Goal: Task Accomplishment & Management: Manage account settings

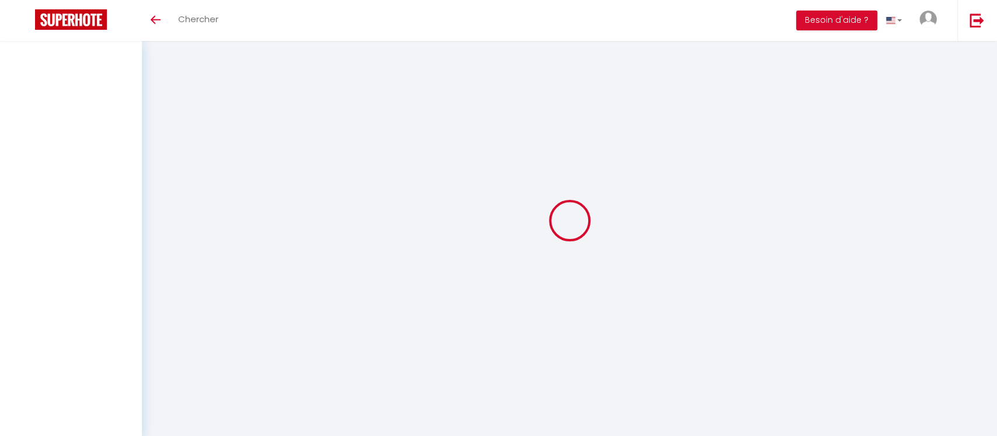
type input "Taha"
type input "Khoudri"
type input "[EMAIL_ADDRESS][DOMAIN_NAME]"
type input "[PHONE_NUMBER]"
type input "[GEOGRAPHIC_DATA] IMM [GEOGRAPHIC_DATA] ETAGE N°04 QUARTIER [GEOGRAPHIC_DATA]"
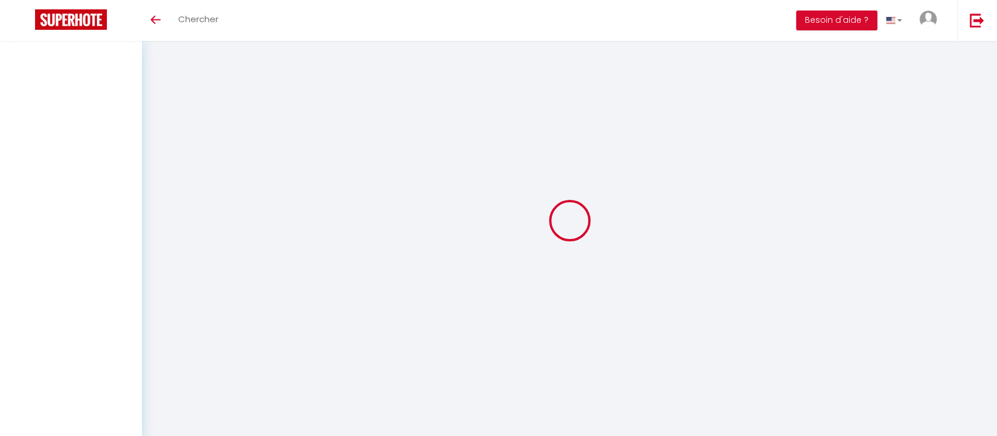
type input "20000"
type input "casablanca"
type input "t9UQVPWKOesWnbpRSVCkQO9wg"
type input "YpSndMngB95AhXsuXQ8ds5vqy"
type input "t9UQVPWKOesWnbpRSVCkQO9wg"
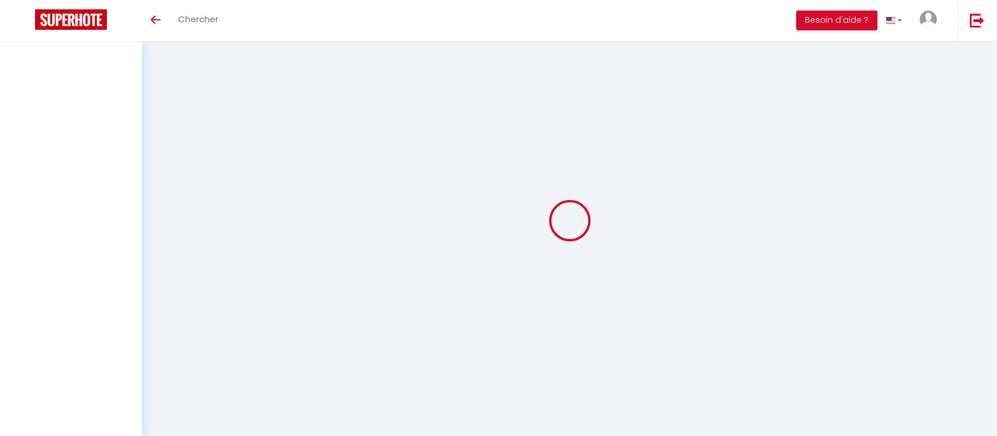
type input "YpSndMngB95AhXsuXQ8ds5vqy"
type input "[URL][DOMAIN_NAME]"
select select "146"
select select "28"
select select "fr"
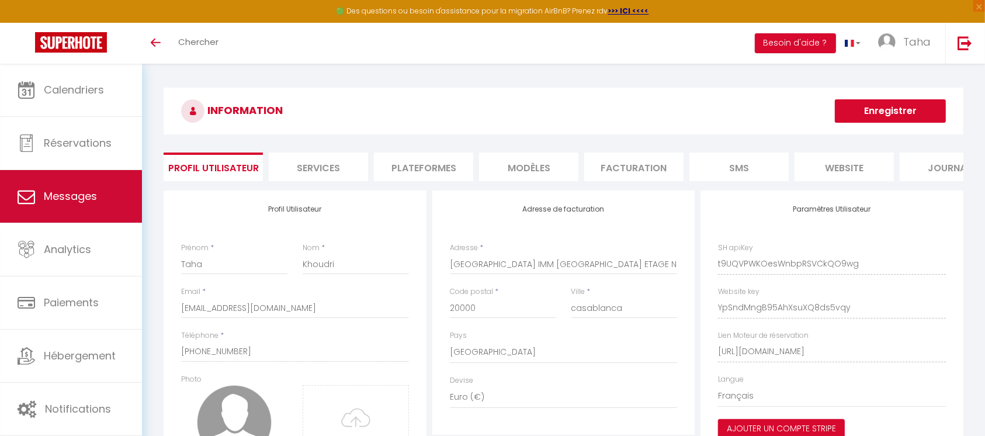
click at [77, 192] on span "Messages" at bounding box center [70, 196] width 53 height 15
select select "message"
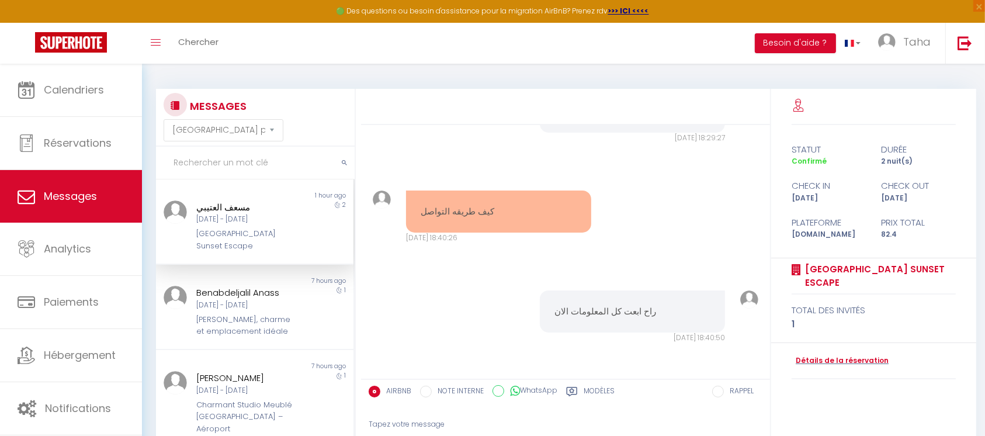
scroll to position [107, 0]
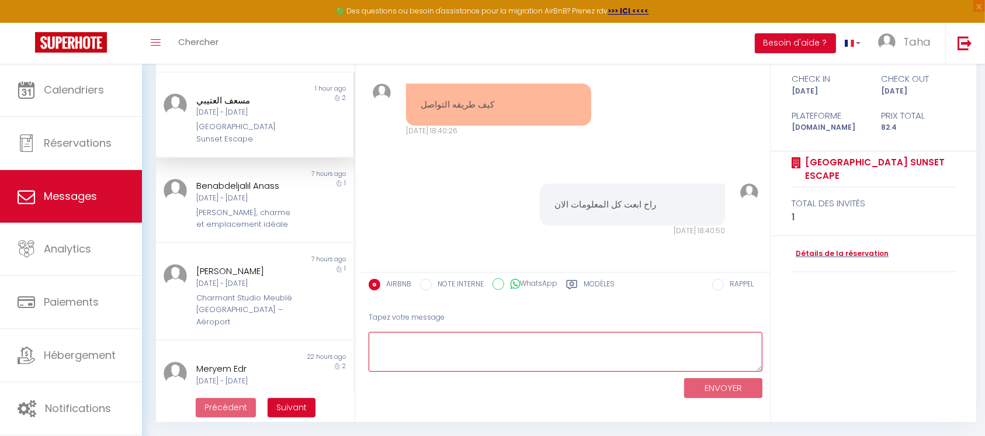
click at [484, 354] on textarea at bounding box center [566, 352] width 394 height 40
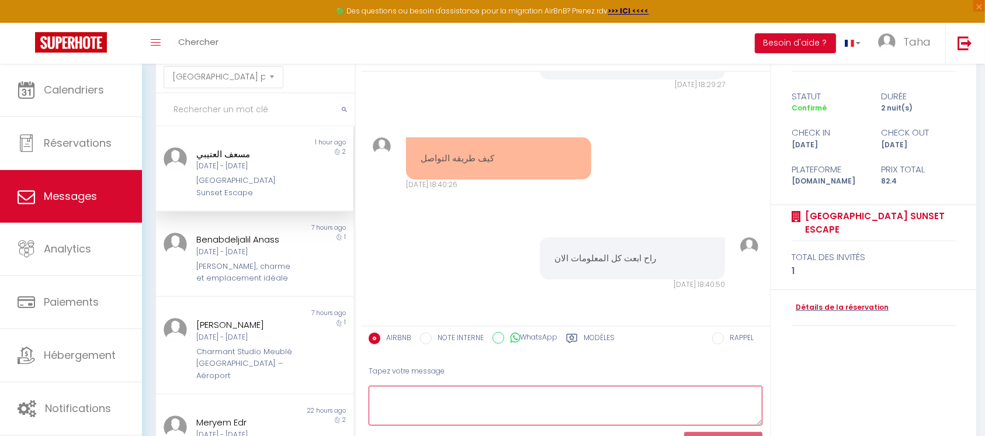
scroll to position [78, 0]
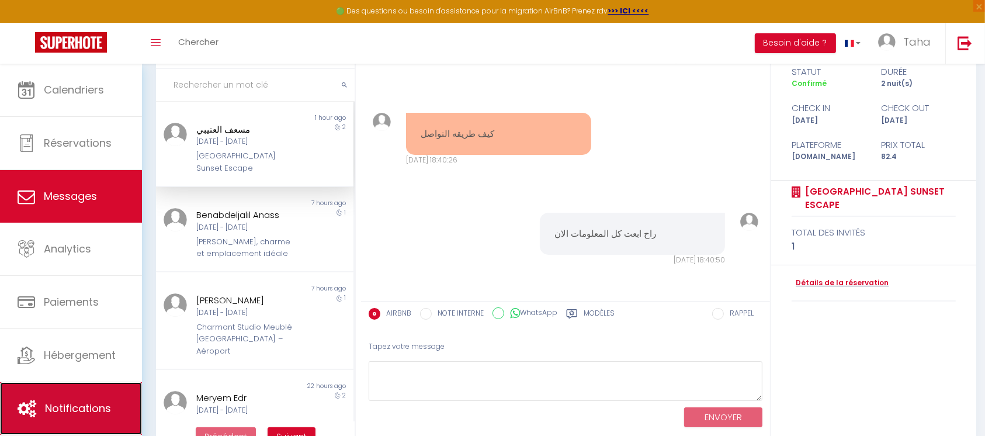
click at [78, 408] on span "Notifications" at bounding box center [78, 408] width 66 height 15
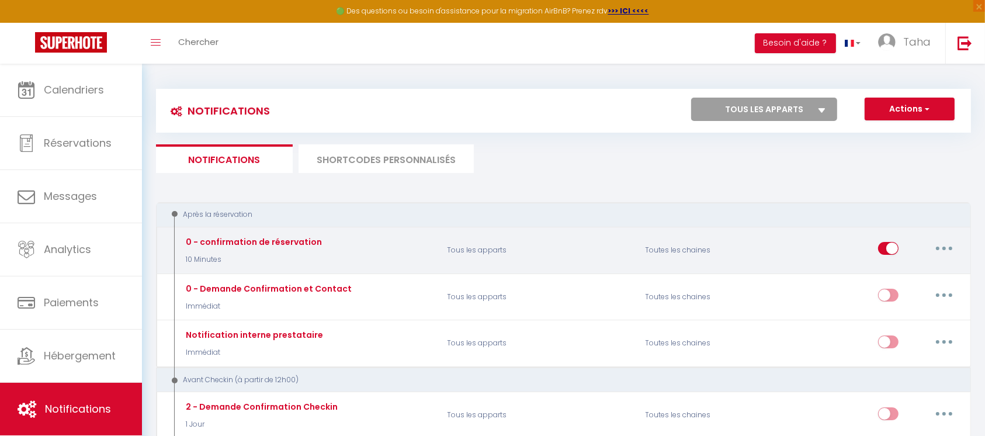
click at [948, 242] on button "button" at bounding box center [944, 248] width 33 height 19
click at [937, 273] on link "Editer" at bounding box center [914, 275] width 86 height 20
type input "0 - confirmation de réservation"
select select "10 Minutes"
select select "if_booking_is_paid"
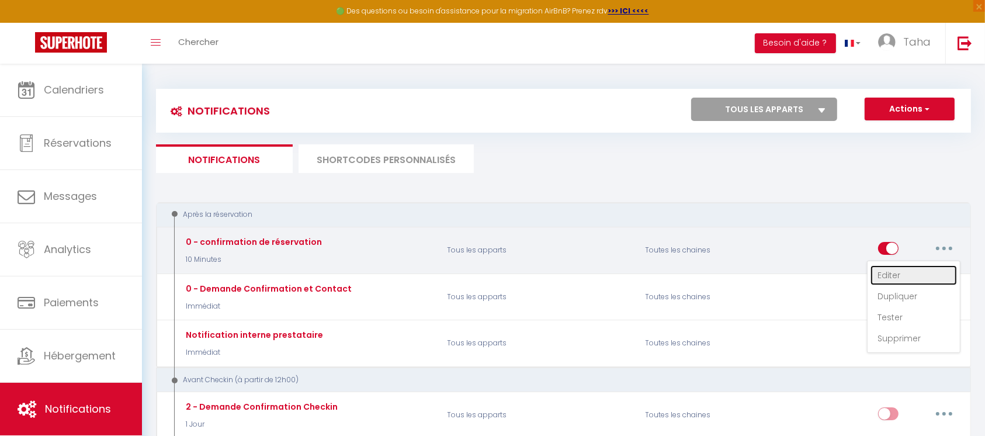
checkbox input "true"
checkbox input "false"
radio input "true"
type input "Confirmation de Réservation - Réservation Num: [BOOKING:CONFIRMATION-CODE]"
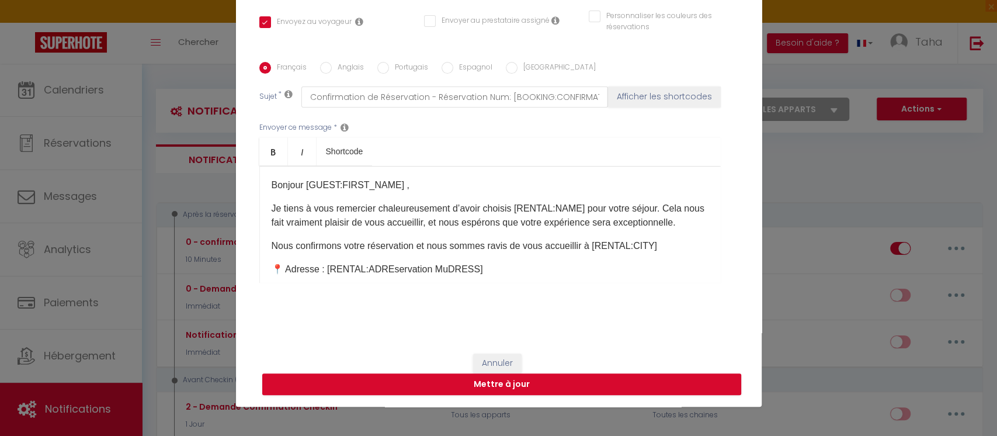
scroll to position [78, 0]
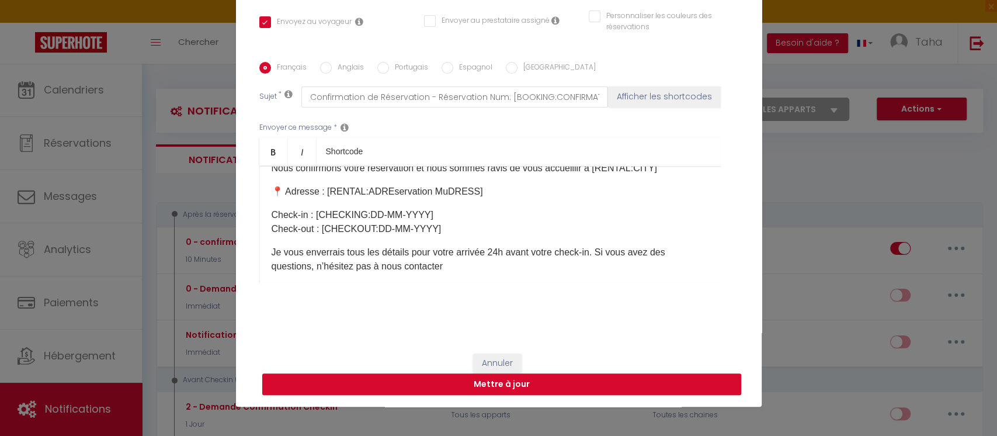
drag, startPoint x: 477, startPoint y: 206, endPoint x: 462, endPoint y: 200, distance: 16.3
click at [462, 199] on p "📍 Adresse : [RENTAL:ADREservation MuDRESS]​" at bounding box center [490, 192] width 437 height 14
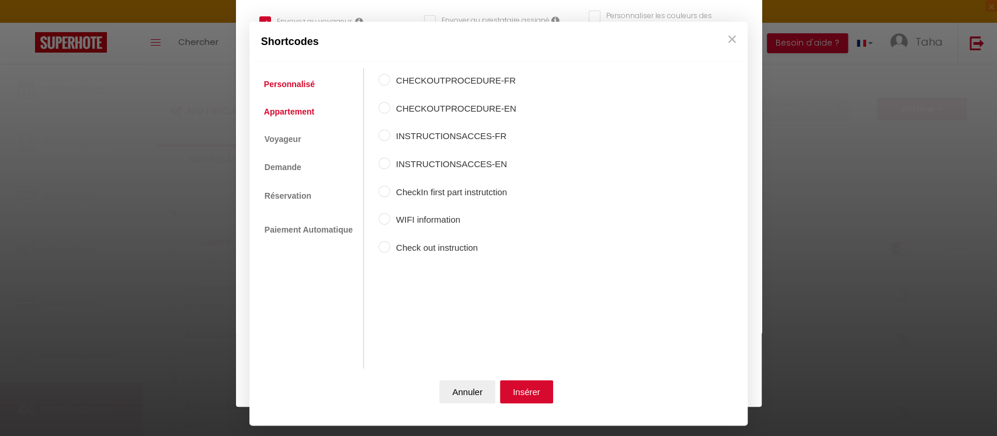
click at [296, 118] on link "Appartement" at bounding box center [289, 111] width 62 height 21
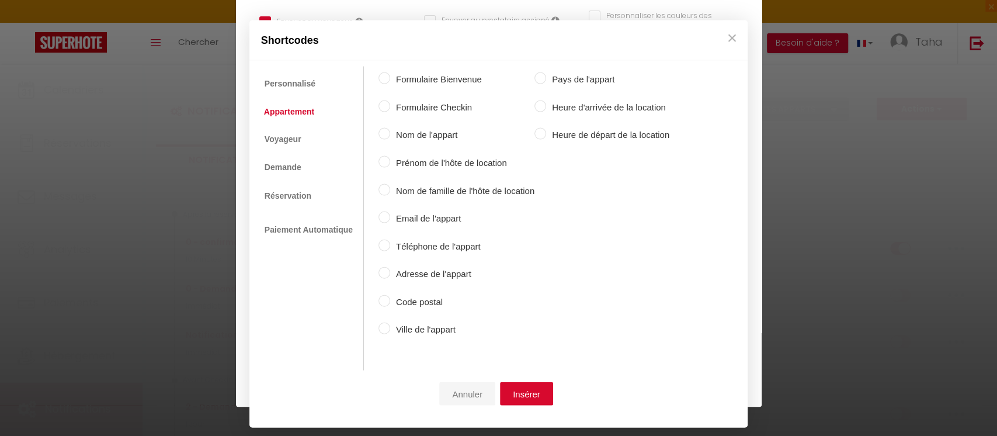
click at [477, 386] on button "Annuler" at bounding box center [467, 393] width 56 height 23
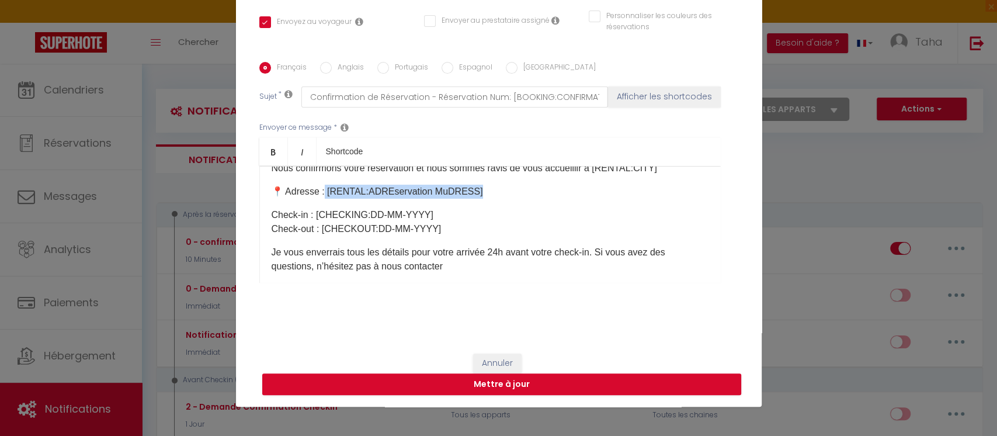
drag, startPoint x: 473, startPoint y: 205, endPoint x: 314, endPoint y: 203, distance: 159.5
click at [314, 199] on p "📍 Adresse : [RENTAL:ADREservation MuDRESS]​" at bounding box center [490, 192] width 437 height 14
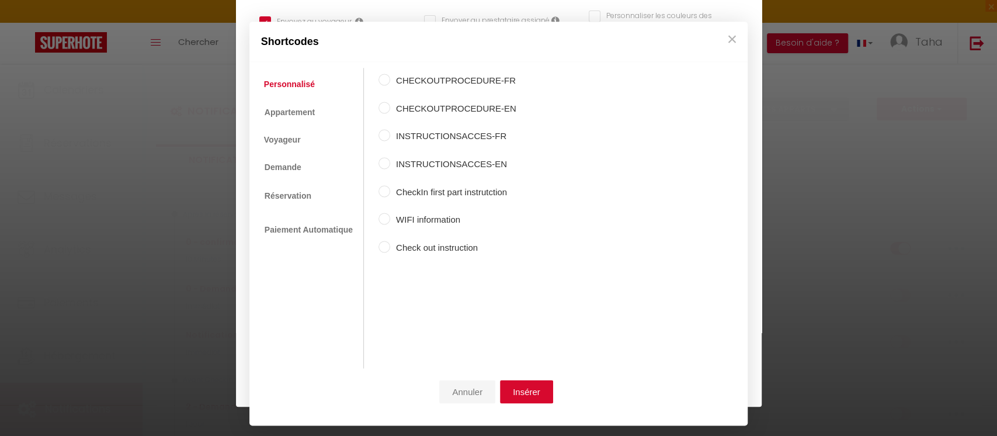
click at [458, 389] on button "Annuler" at bounding box center [467, 391] width 56 height 23
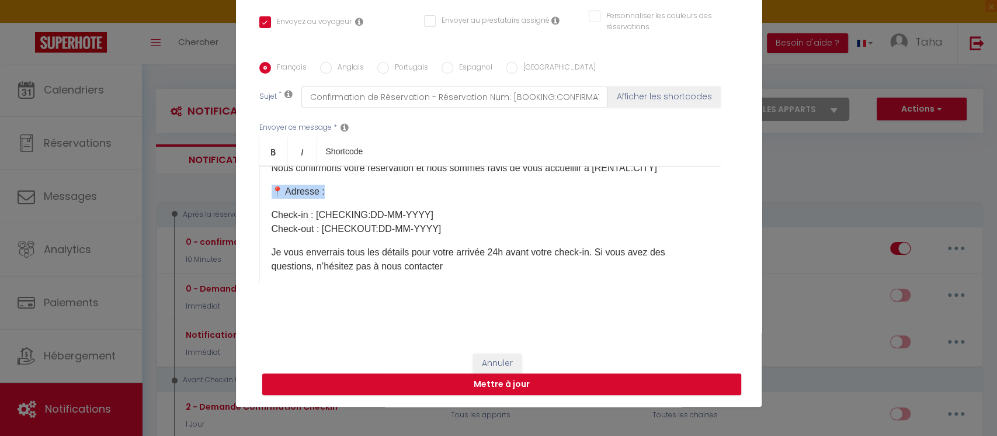
drag, startPoint x: 342, startPoint y: 206, endPoint x: 255, endPoint y: 205, distance: 87.1
click at [259, 205] on div "Bonjour [GUEST:FIRST_NAME]​ , Je tiens à vous remercier chaleureusement d’avoir…" at bounding box center [490, 224] width 462 height 117
click at [365, 199] on p "📍 Adresse :" at bounding box center [490, 192] width 437 height 14
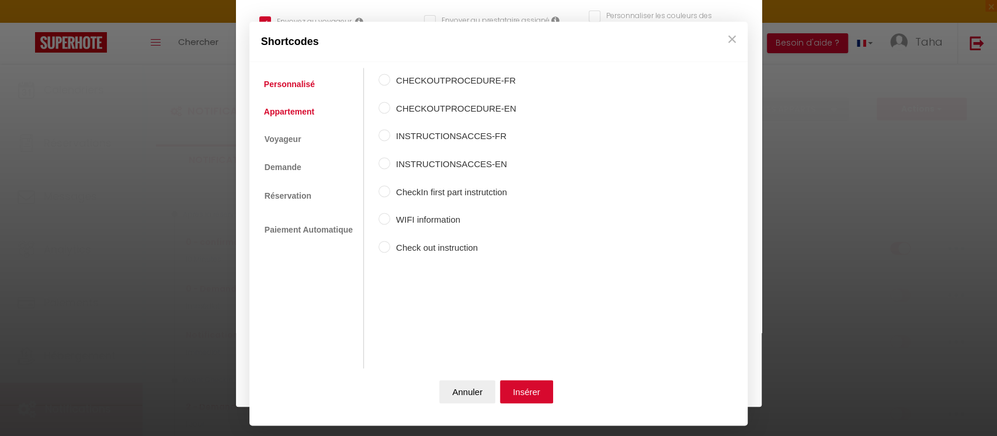
click at [306, 114] on link "Appartement" at bounding box center [289, 111] width 62 height 21
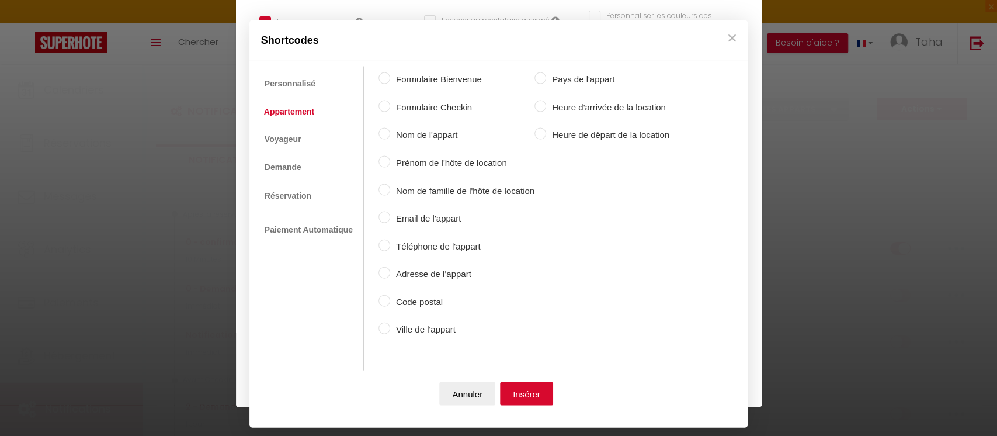
click at [401, 273] on label "Adresse de l'appart" at bounding box center [462, 274] width 144 height 14
click at [390, 273] on input "Adresse de l'appart" at bounding box center [385, 273] width 12 height 12
radio input "true"
click at [545, 392] on button "Insérer" at bounding box center [526, 393] width 53 height 23
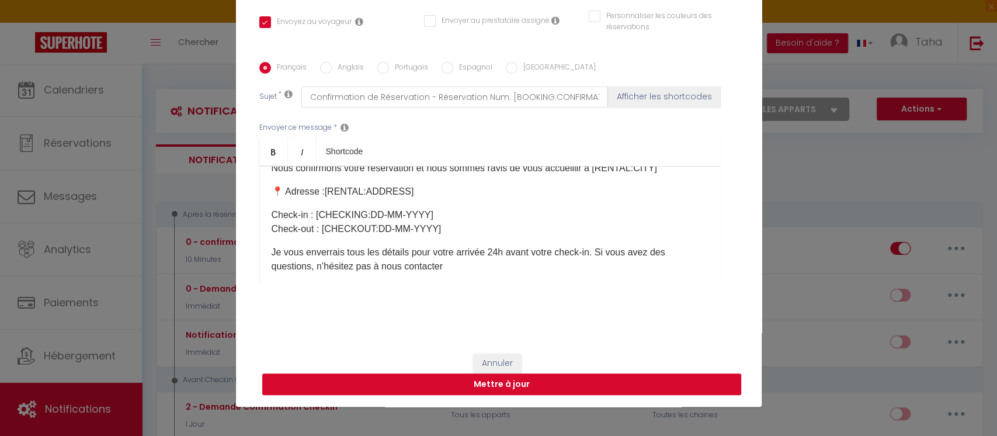
click at [546, 388] on button "Mettre à jour" at bounding box center [501, 384] width 479 height 22
checkbox input "true"
checkbox input "false"
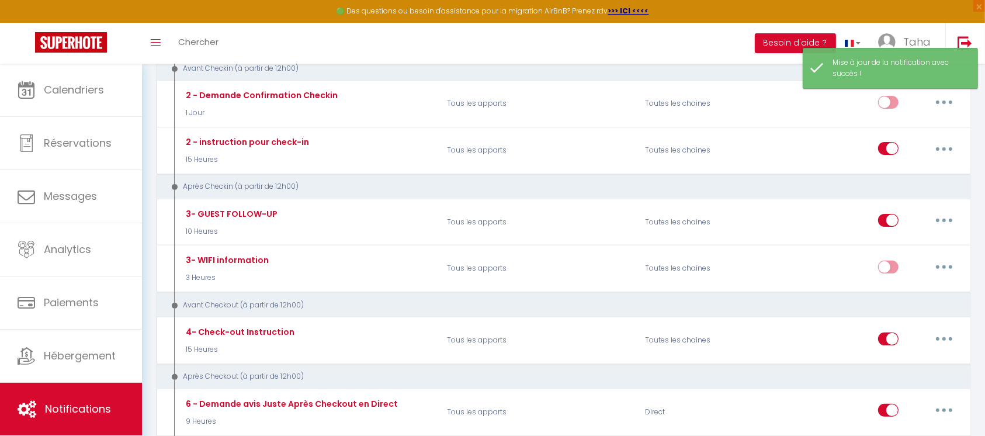
scroll to position [0, 0]
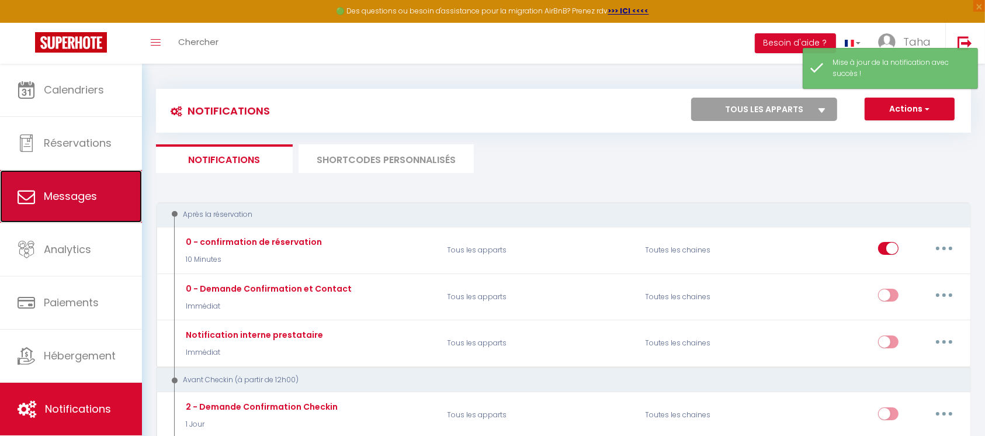
click at [85, 171] on link "Messages" at bounding box center [71, 196] width 142 height 53
select select "message"
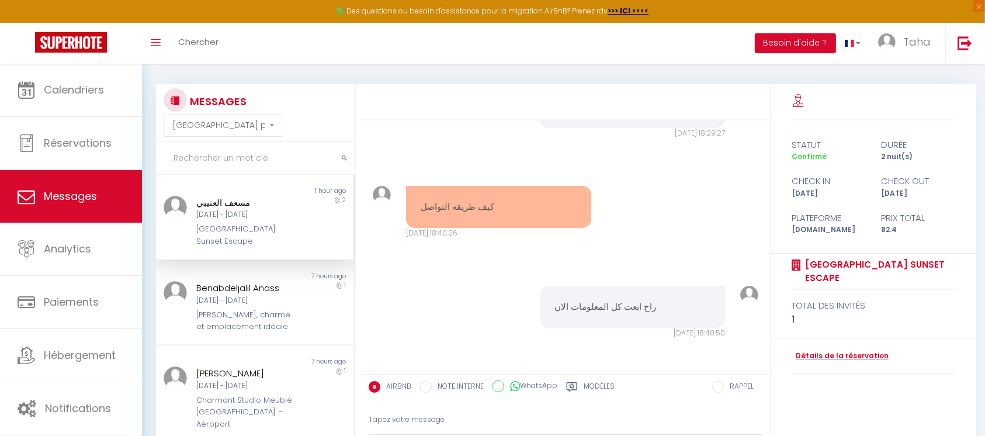
scroll to position [107, 0]
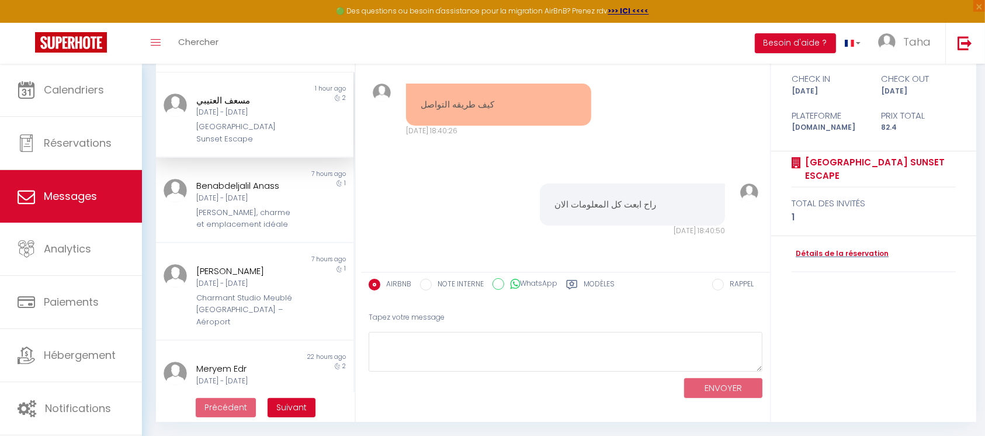
click at [757, 364] on textarea at bounding box center [566, 352] width 394 height 40
click at [666, 348] on textarea at bounding box center [566, 352] width 394 height 40
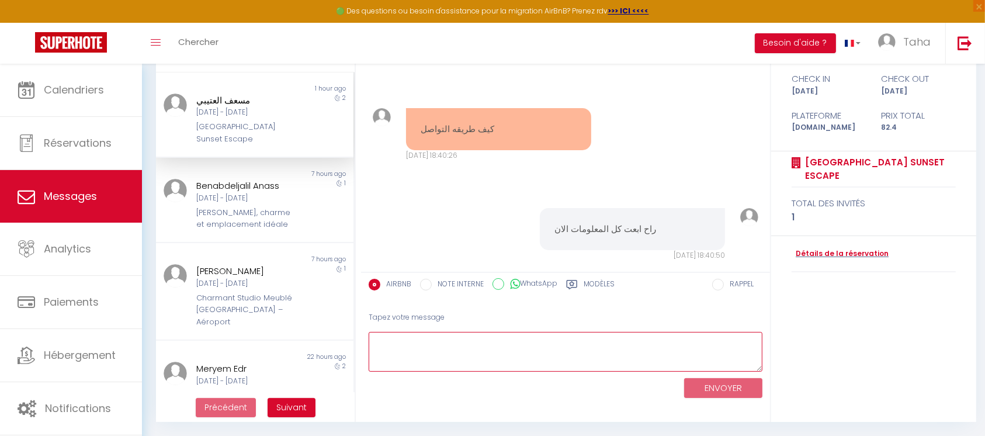
scroll to position [771, 0]
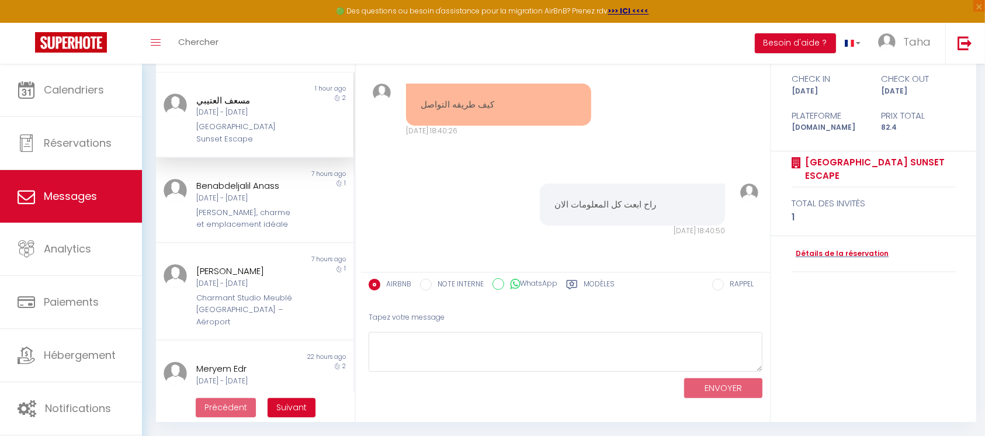
click at [583, 284] on div "Modèles" at bounding box center [590, 288] width 48 height 19
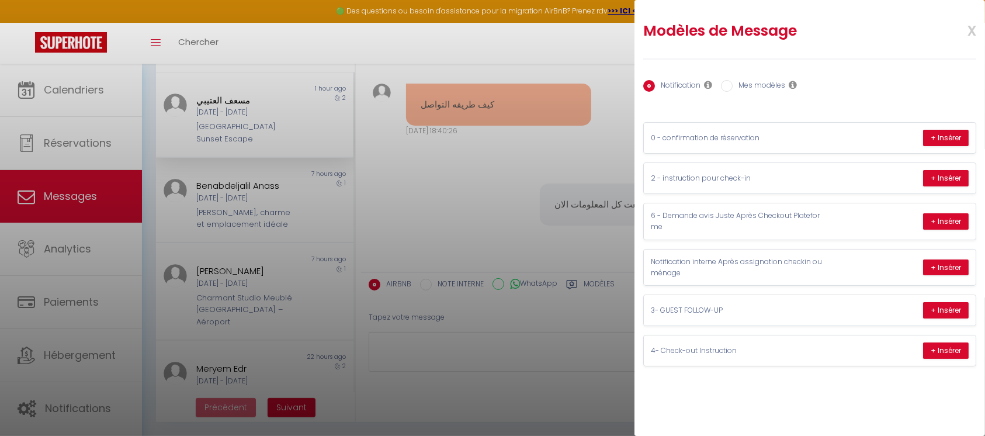
click at [736, 86] on label "Mes modèles" at bounding box center [759, 86] width 53 height 13
click at [733, 86] on input "Mes modèles" at bounding box center [727, 86] width 12 height 12
radio input "true"
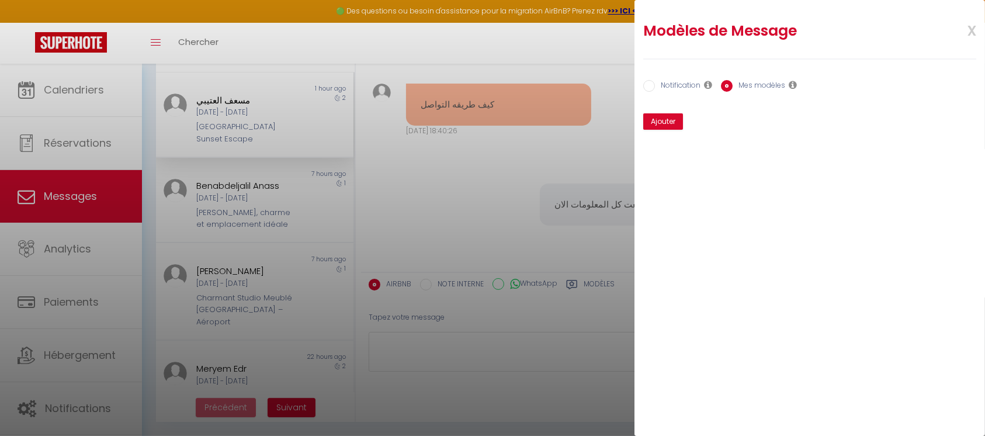
click at [664, 84] on label "Notification" at bounding box center [678, 86] width 46 height 13
click at [655, 84] on input "Notification" at bounding box center [649, 86] width 12 height 12
radio input "true"
radio input "false"
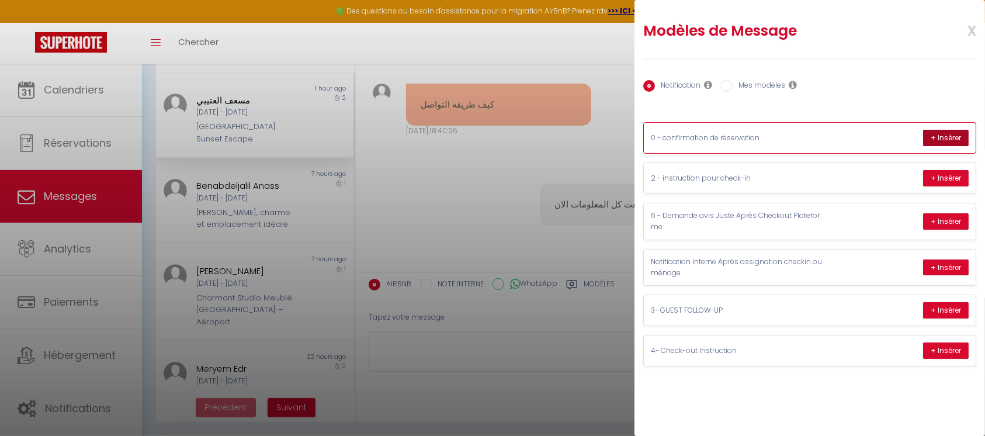
click at [945, 141] on button "+ Insérer" at bounding box center [946, 138] width 46 height 16
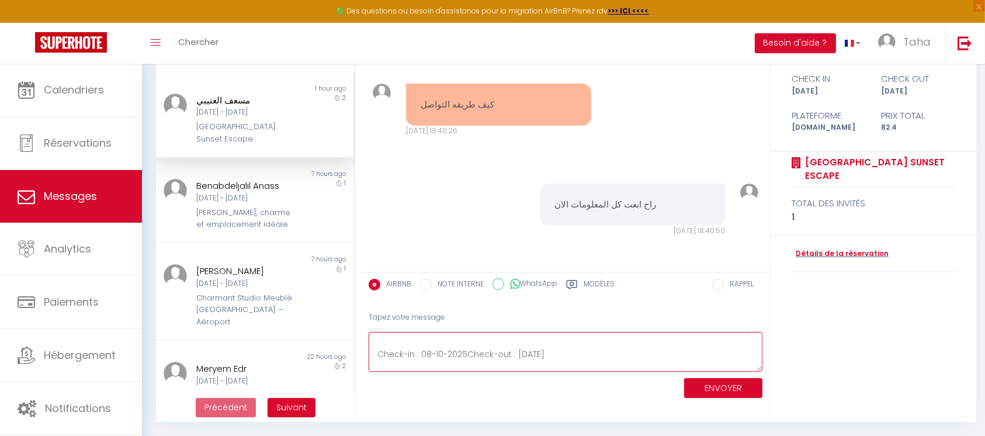
scroll to position [109, 0]
click at [424, 356] on textarea "Bonjour مسعف , Je tiens à vous remercier chaleureusement d’avoir choisis [GEOGR…" at bounding box center [566, 352] width 394 height 40
click at [577, 352] on textarea "Bonjour مسعف , Je tiens à vous remercier chaleureusement d’avoir choisis [GEOGR…" at bounding box center [566, 352] width 394 height 40
click at [464, 338] on textarea "Bonjour مسعف , Je tiens à vous remercier chaleureusement d’avoir choisis [GEOGR…" at bounding box center [566, 352] width 394 height 40
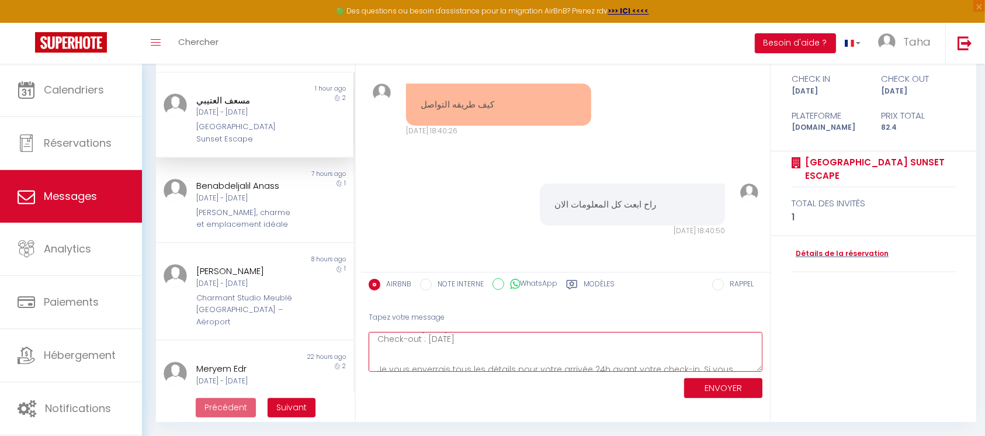
scroll to position [197, 0]
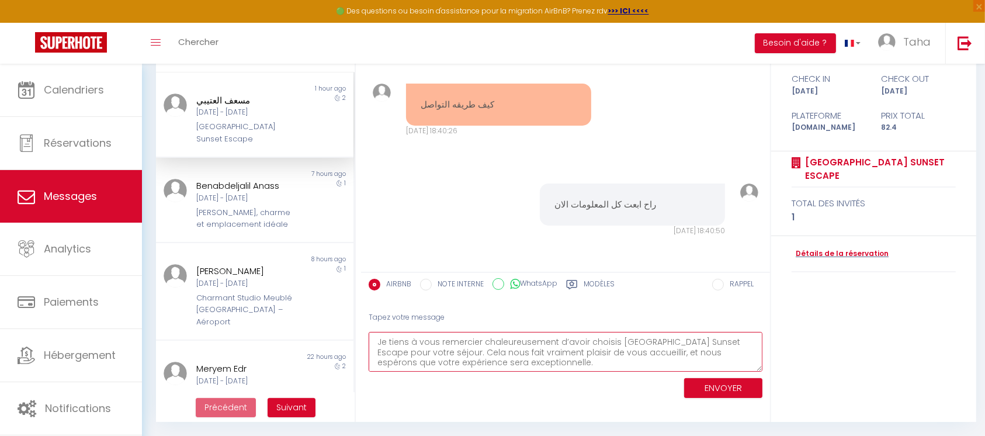
drag, startPoint x: 569, startPoint y: 348, endPoint x: 393, endPoint y: 355, distance: 176.0
click at [392, 355] on textarea "Bonjour مسعف , Je tiens à vous remercier chaleureusement d’avoir choisis [GEOGR…" at bounding box center [566, 352] width 394 height 40
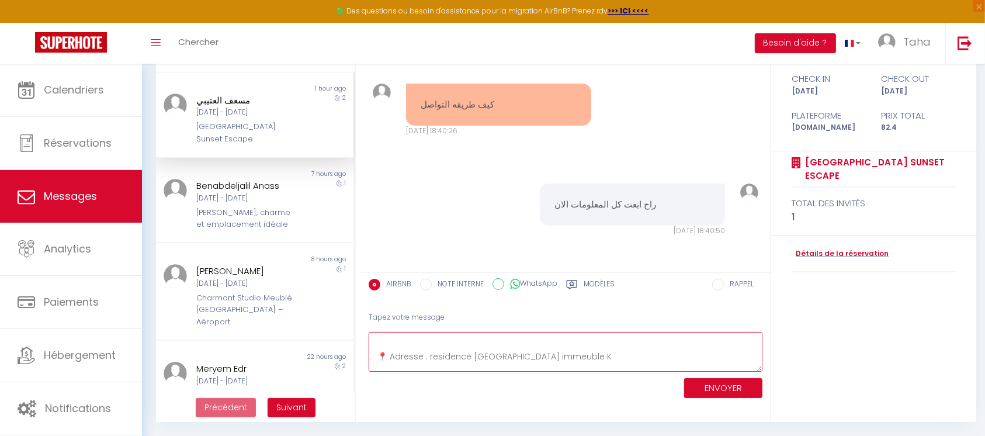
scroll to position [186, 0]
click at [588, 373] on div "ENVOYER" at bounding box center [566, 387] width 394 height 31
drag, startPoint x: 690, startPoint y: 349, endPoint x: 361, endPoint y: 346, distance: 328.4
click at [361, 346] on div "Tapez votre message Bonjour مسعف , Je tiens à vous remercier chaleureusement d’…" at bounding box center [565, 352] width 409 height 99
type textarea "Bonjour مسعف , Je tiens à vous remercier chaleureusement d’avoir choisis [GEOGR…"
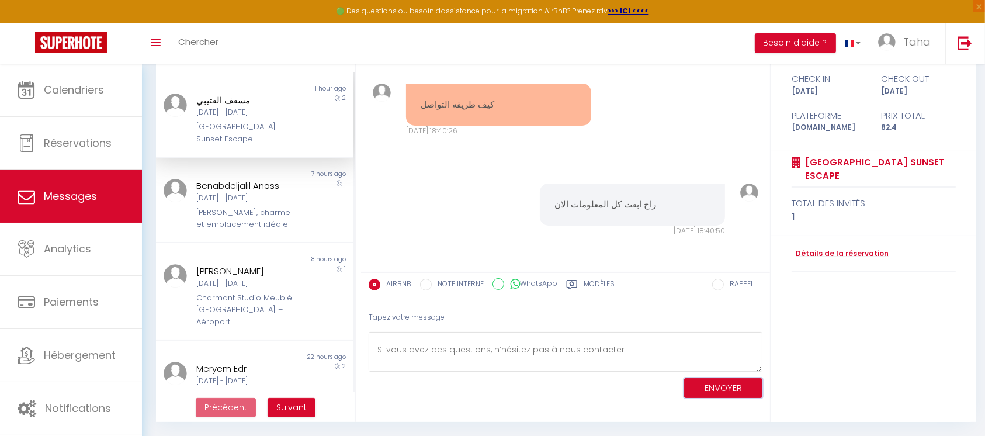
click at [749, 393] on button "ENVOYER" at bounding box center [723, 388] width 78 height 20
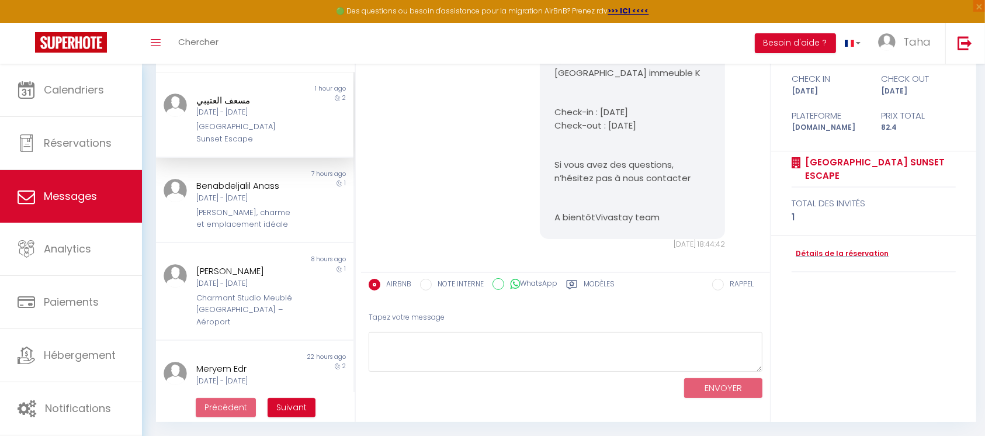
click at [594, 279] on label "Modèles" at bounding box center [599, 286] width 31 height 15
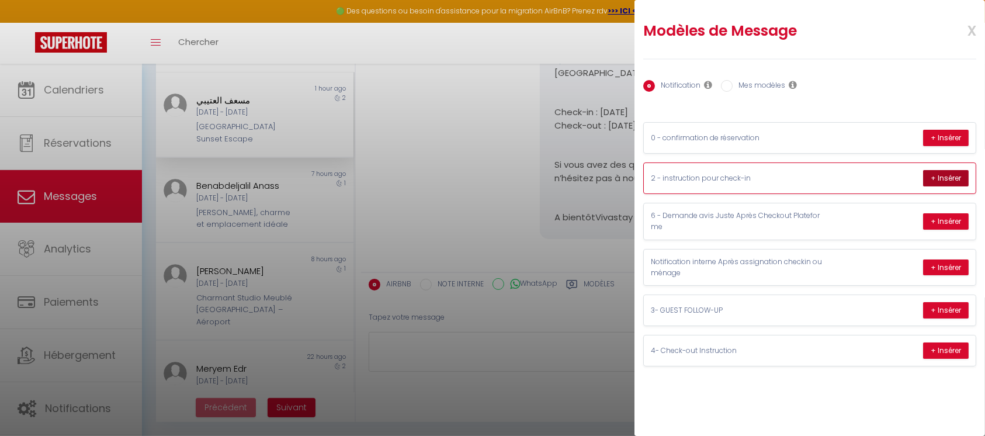
click at [946, 170] on button "+ Insérer" at bounding box center [946, 178] width 46 height 16
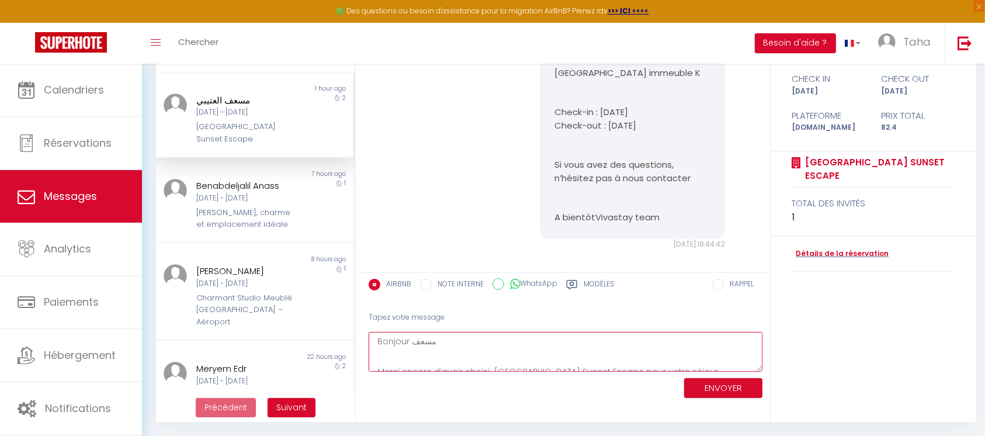
click at [540, 348] on textarea "Bonjour مسعف Merci encore d’avoir choisi [GEOGRAPHIC_DATA] Sunset Escape pour v…" at bounding box center [566, 352] width 394 height 40
click at [435, 351] on textarea "Bonjour مسعف Merci encore d’avoir choisi [GEOGRAPHIC_DATA] Sunset Escape pour v…" at bounding box center [566, 352] width 394 height 40
type textarea "Bonjour مسعف Merci encore d’avoir choisi [GEOGRAPHIC_DATA] Sunset Escape pour v…"
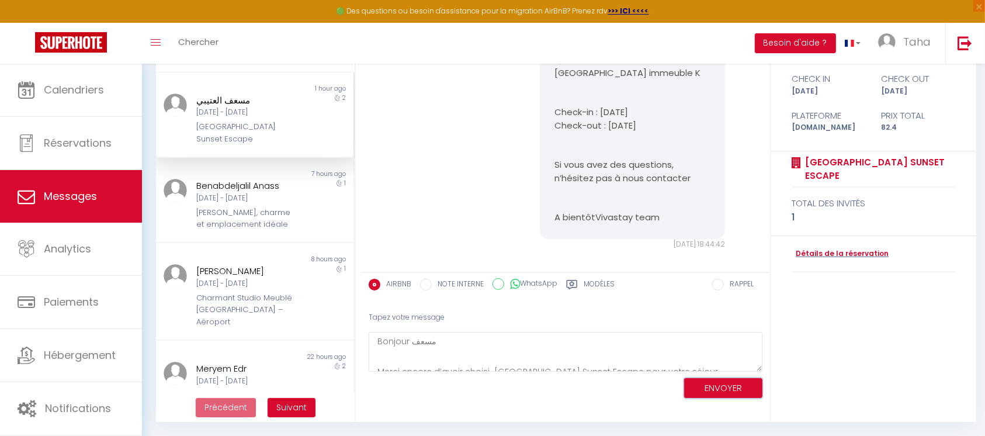
click at [725, 382] on button "ENVOYER" at bounding box center [723, 388] width 78 height 20
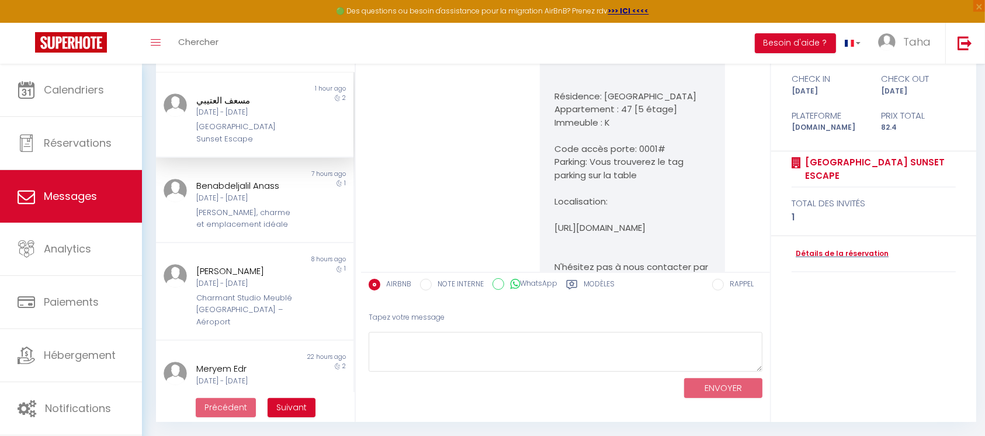
scroll to position [1606, 0]
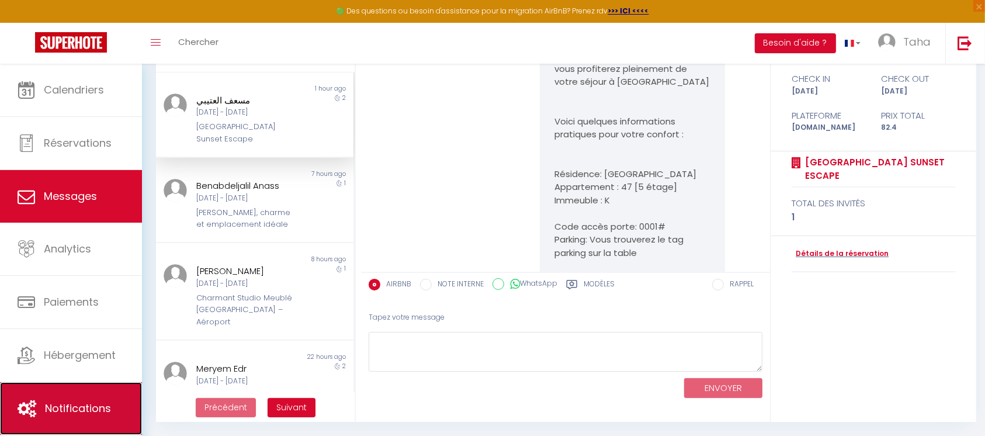
click at [77, 397] on link "Notifications" at bounding box center [71, 408] width 142 height 53
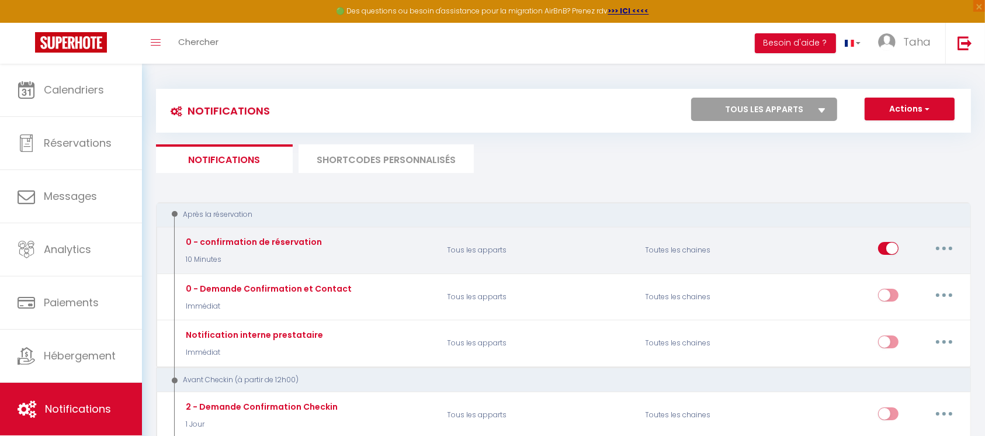
click at [944, 251] on button "button" at bounding box center [944, 248] width 33 height 19
click at [901, 271] on link "Editer" at bounding box center [914, 275] width 86 height 20
type input "0 - confirmation de réservation"
select select "10 Minutes"
select select "if_booking_is_paid"
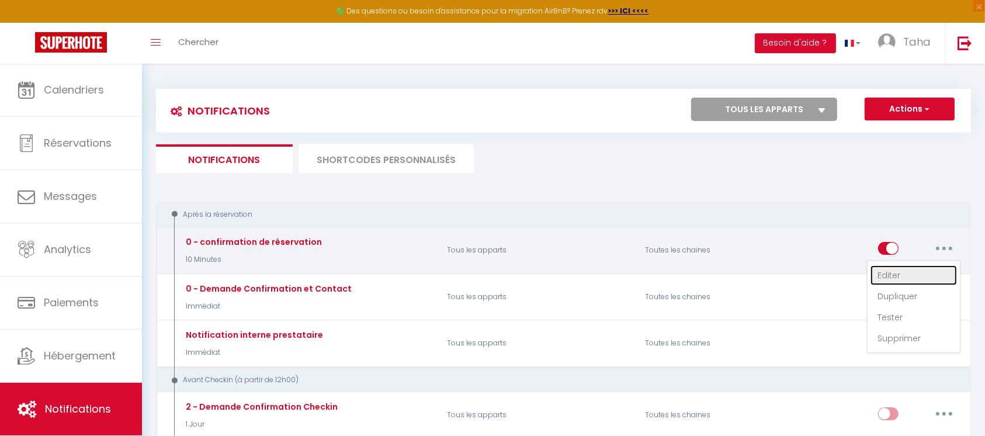
checkbox input "true"
checkbox input "false"
radio input "true"
type input "Confirmation de Réservation - Réservation Num: [BOOKING:CONFIRMATION-CODE]"
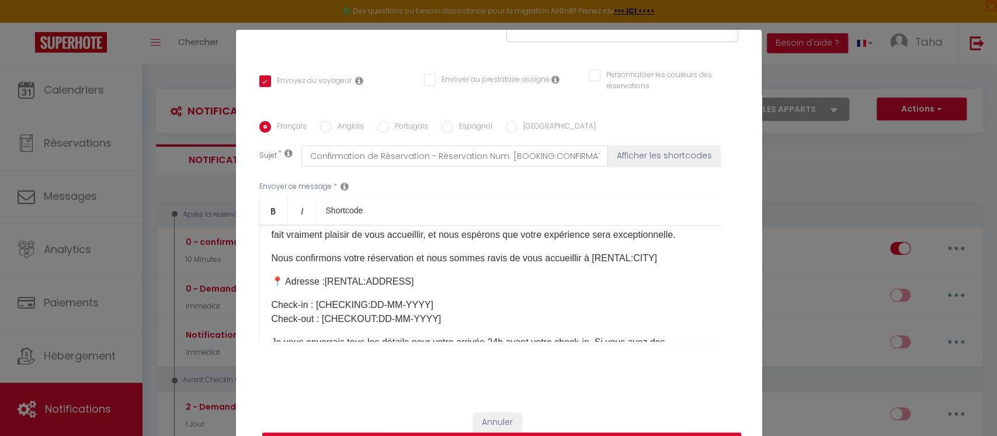
scroll to position [78, 0]
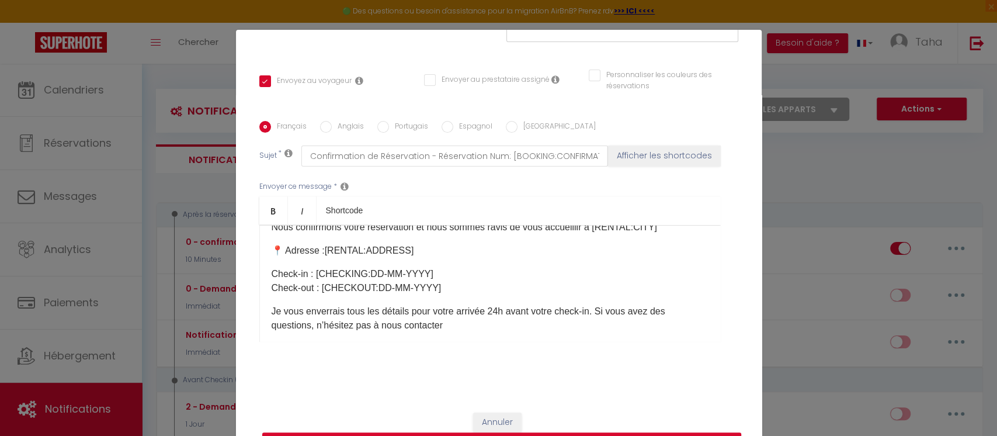
click at [423, 286] on p "Check-in : [CHECKING:DD-MM-YYYY]​ Check-out : [CHECKOUT:DD-MM-YYYY]​" at bounding box center [490, 281] width 437 height 28
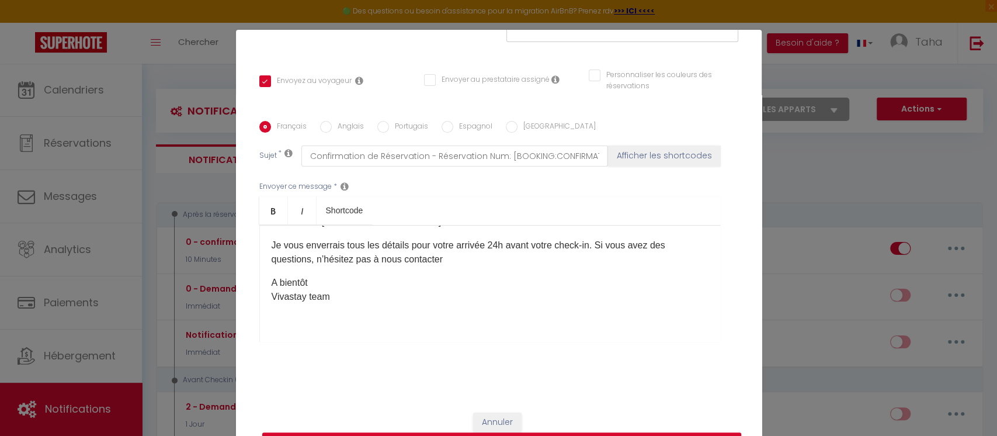
scroll to position [158, 0]
click at [398, 297] on p "A bientôt Vivastay team" at bounding box center [490, 290] width 437 height 28
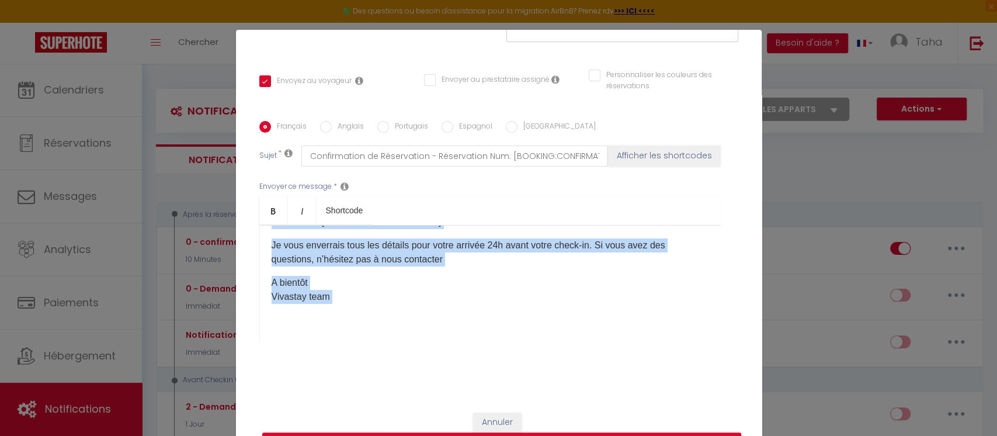
copy div "Bonjour [GUEST:FIRST_NAME]​ , Je tiens à vous remercier chaleureusement d’avoir…"
click at [444, 289] on p "A bientôt Vivastay team" at bounding box center [490, 290] width 437 height 28
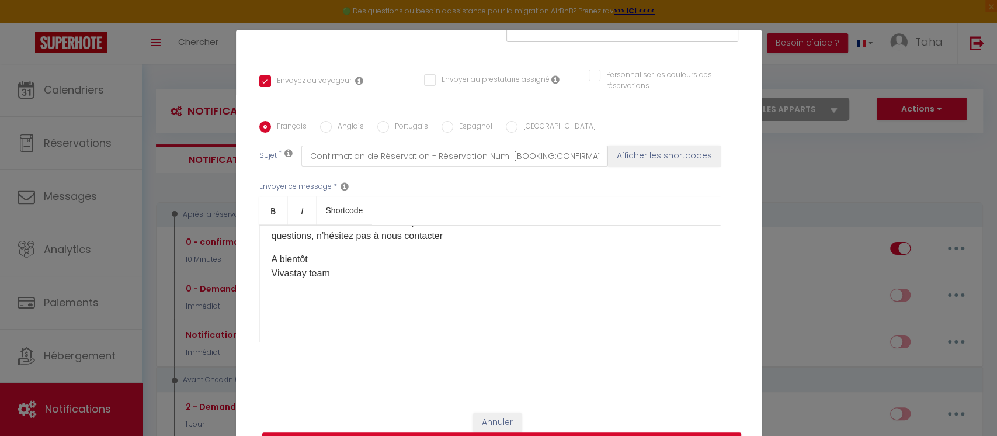
scroll to position [59, 0]
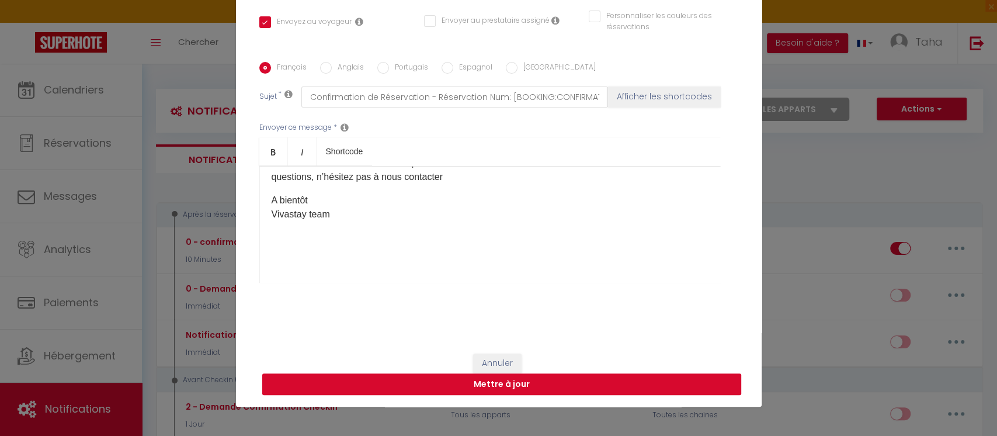
click at [547, 378] on button "Mettre à jour" at bounding box center [501, 384] width 479 height 22
checkbox input "true"
checkbox input "false"
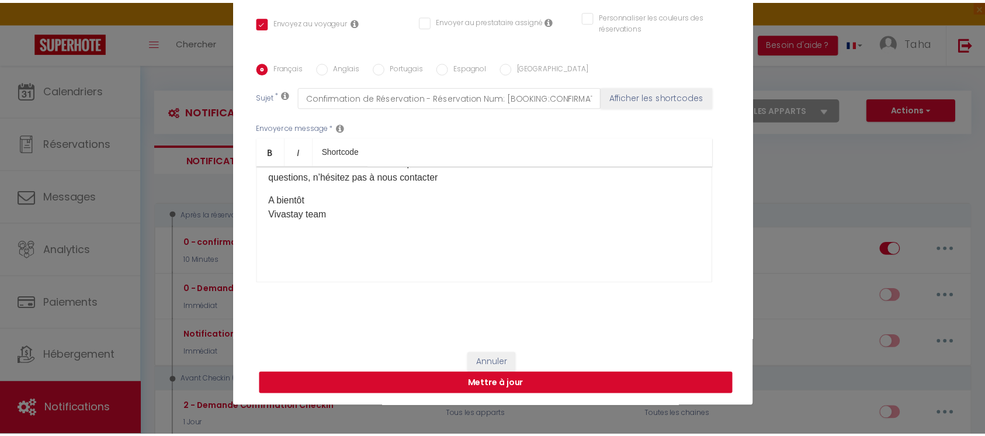
scroll to position [220, 0]
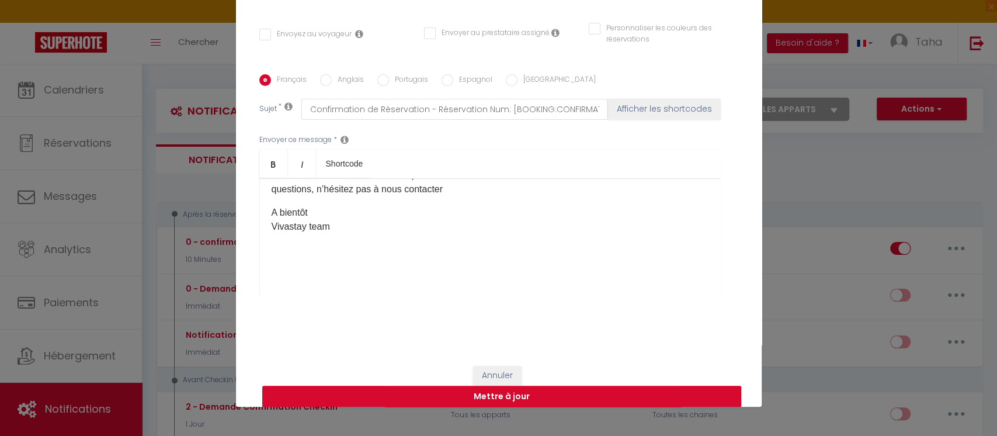
select select
checkbox input "false"
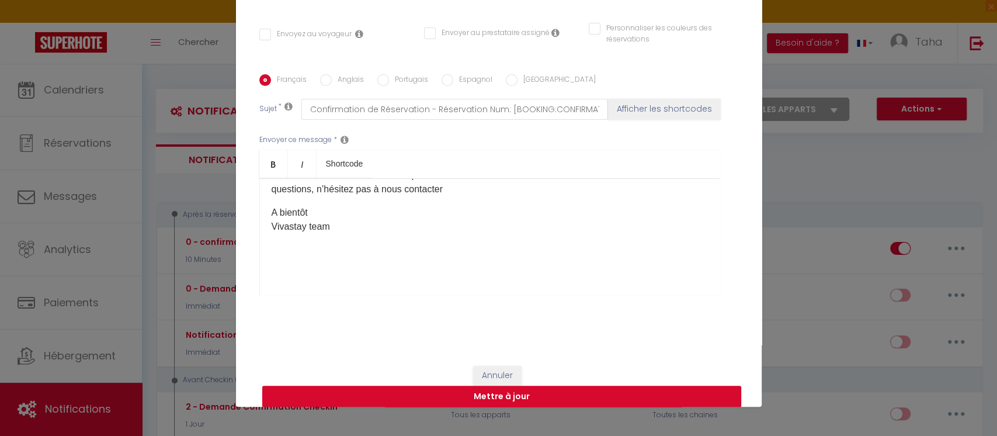
radio input "false"
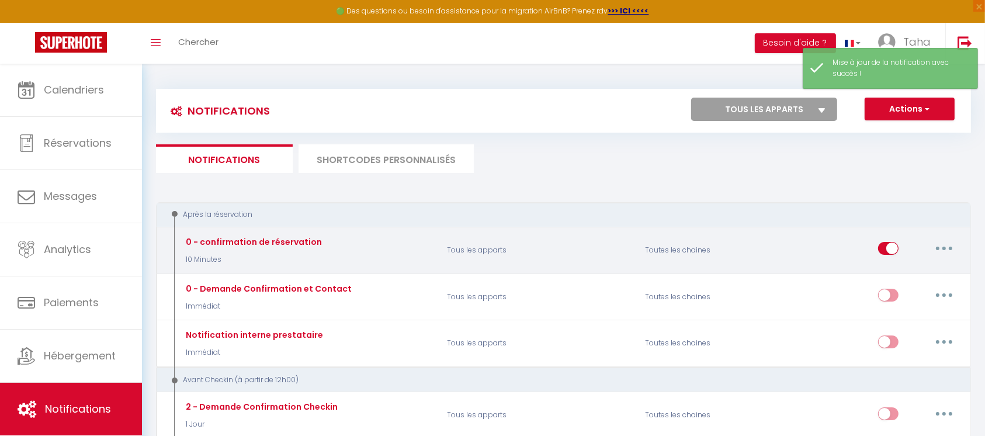
select select
checkbox input "false"
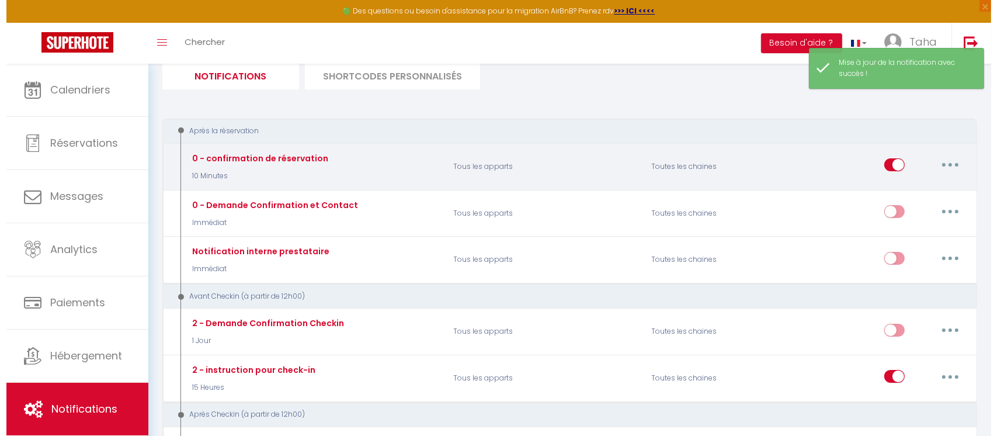
scroll to position [155, 0]
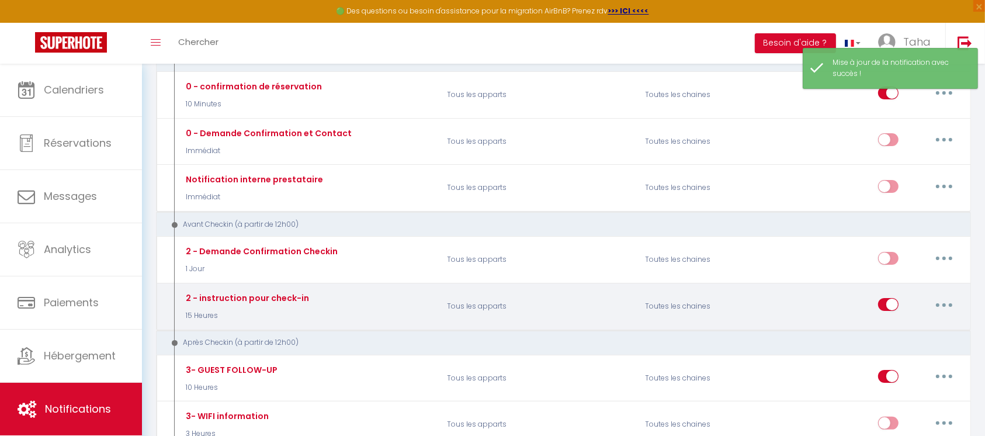
click at [944, 303] on icon "button" at bounding box center [945, 305] width 4 height 4
click at [925, 325] on link "Editer" at bounding box center [914, 331] width 86 height 20
type input "2 - instruction pour check-in"
select select "15 Heures"
select select "if_booking_is_paid"
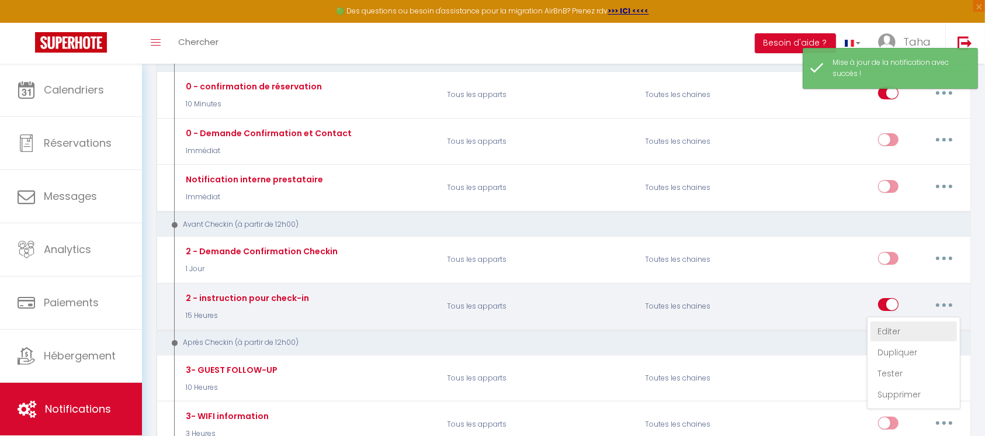
checkbox input "true"
checkbox input "false"
radio input "true"
type input "Procédure pour le check-in - [RENTAL:NAME]"
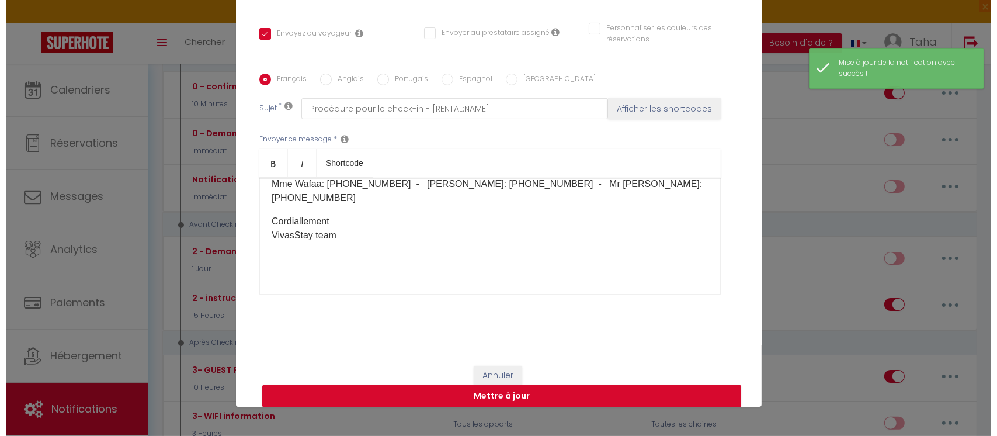
scroll to position [200, 0]
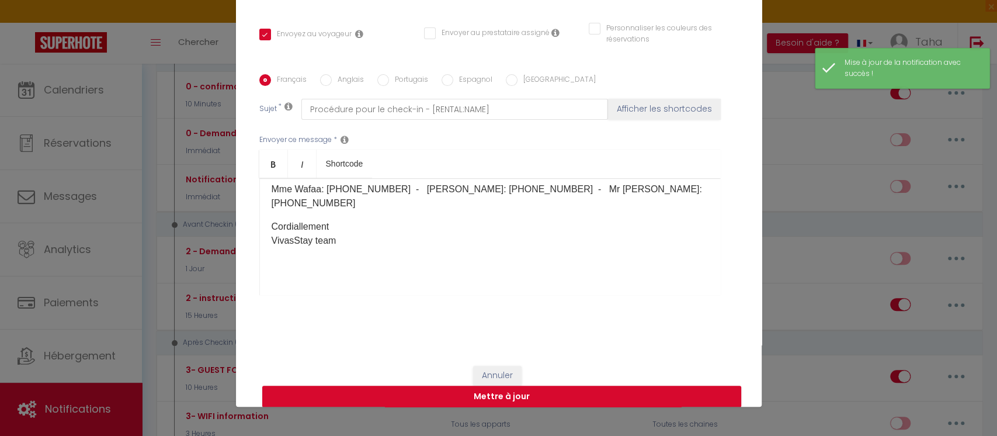
click at [556, 253] on div "Bonjour [GUEST:FIRST_NAME]​ Merci encore d’avoir choisi [RENTAL:NAME] ​pour vot…" at bounding box center [490, 236] width 462 height 117
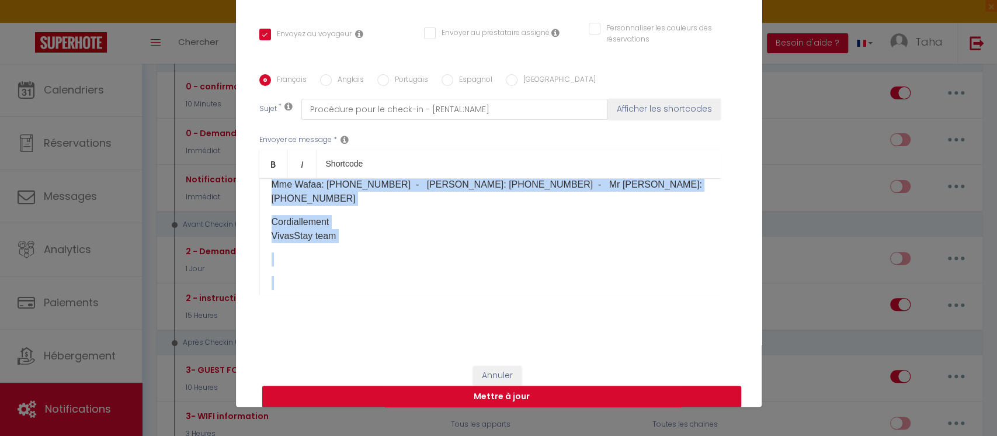
click at [403, 252] on p "​" at bounding box center [490, 259] width 437 height 14
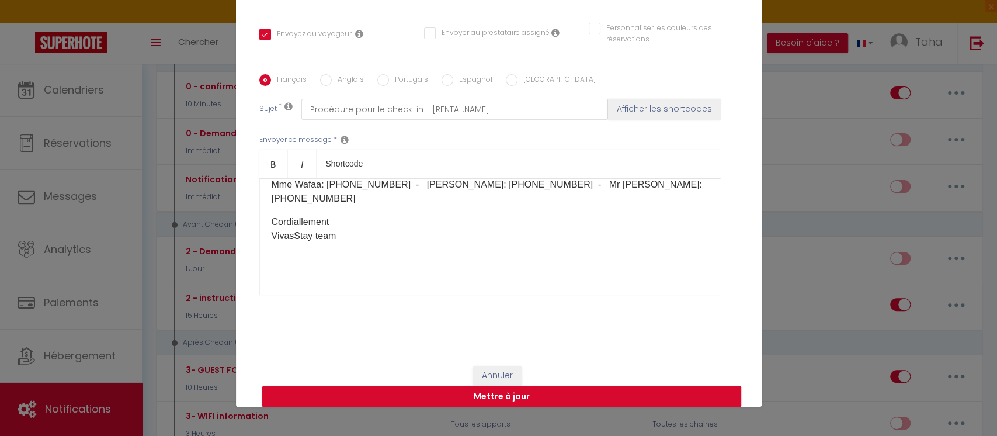
scroll to position [0, 0]
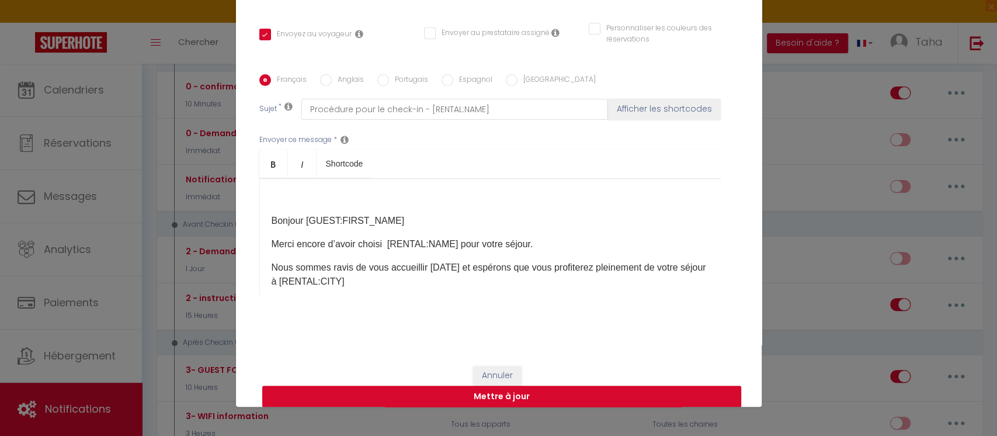
click at [472, 402] on button "Mettre à jour" at bounding box center [501, 397] width 479 height 22
checkbox input "true"
checkbox input "false"
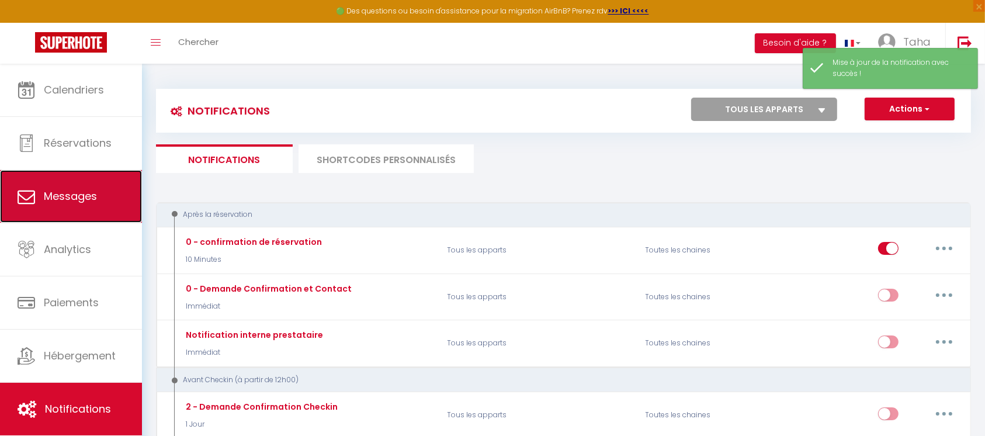
click at [89, 184] on link "Messages" at bounding box center [71, 196] width 142 height 53
select select "message"
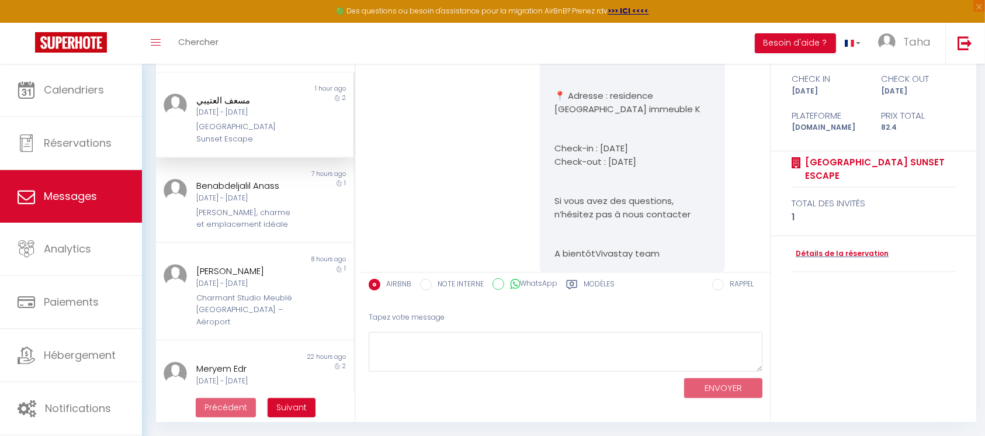
scroll to position [1138, 0]
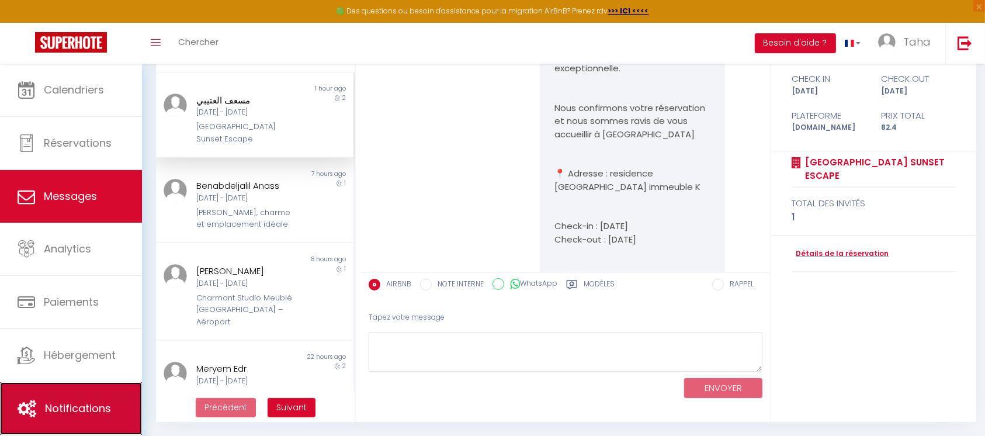
click at [75, 424] on link "Notifications" at bounding box center [71, 408] width 142 height 53
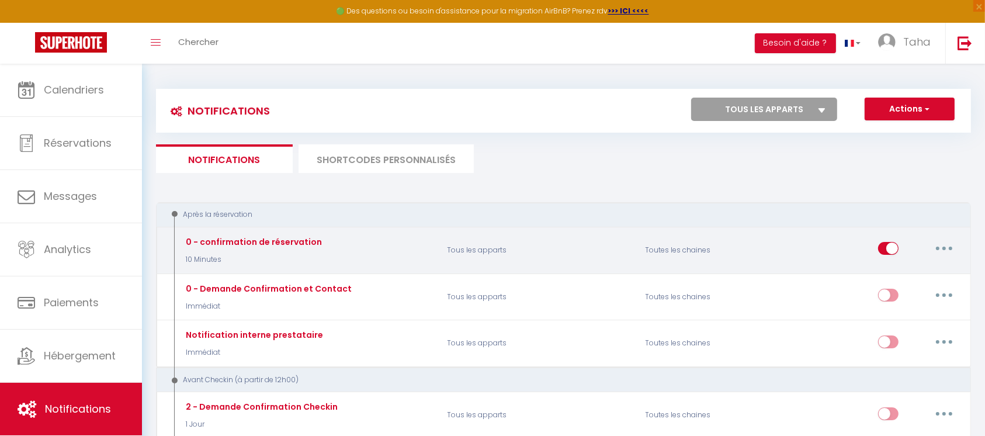
click at [954, 248] on button "button" at bounding box center [944, 248] width 33 height 19
click at [931, 265] on link "Editer" at bounding box center [914, 275] width 86 height 20
type input "0 - confirmation de réservation"
select select "10 Minutes"
select select "if_booking_is_paid"
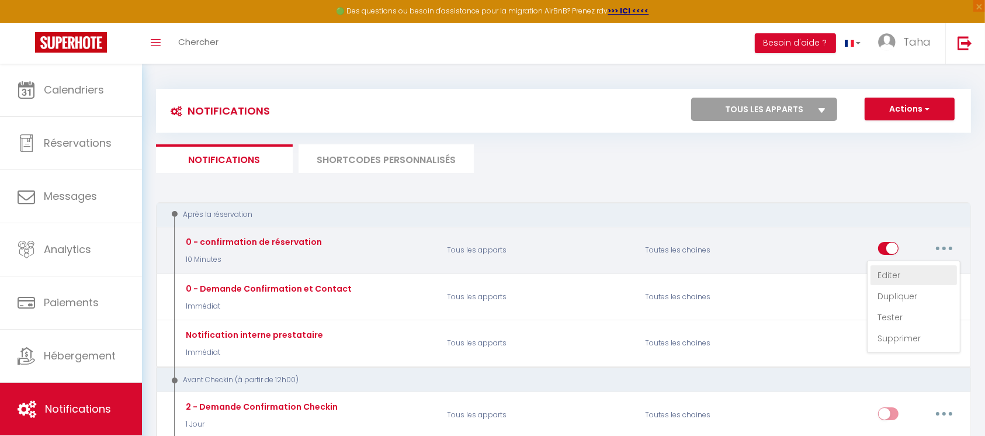
checkbox input "true"
checkbox input "false"
radio input "true"
type input "Confirmation de Réservation - Réservation Num: [BOOKING:CONFIRMATION-CODE]"
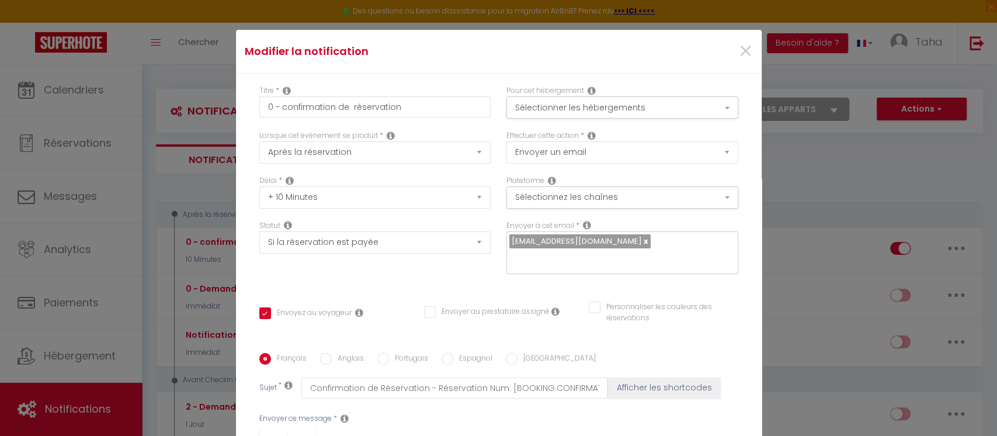
scroll to position [78, 0]
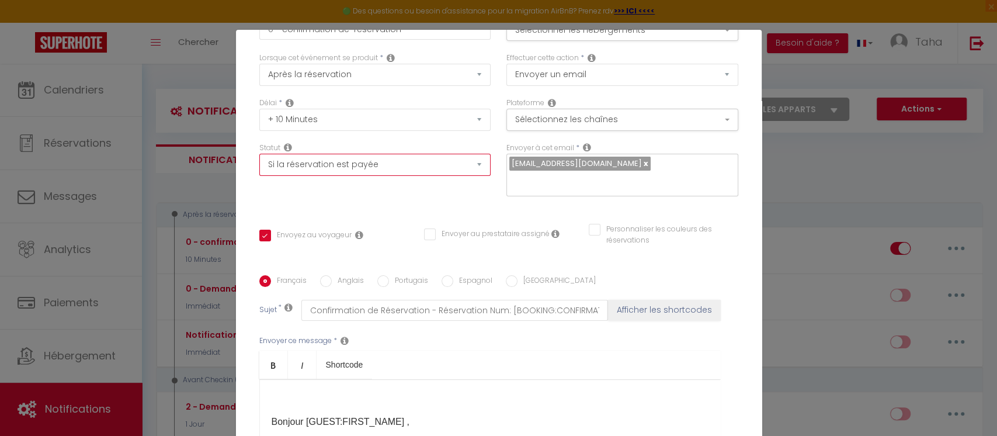
click at [424, 164] on select "Aucun Si la réservation est payée Si réservation non payée Si la caution a été …" at bounding box center [375, 165] width 232 height 22
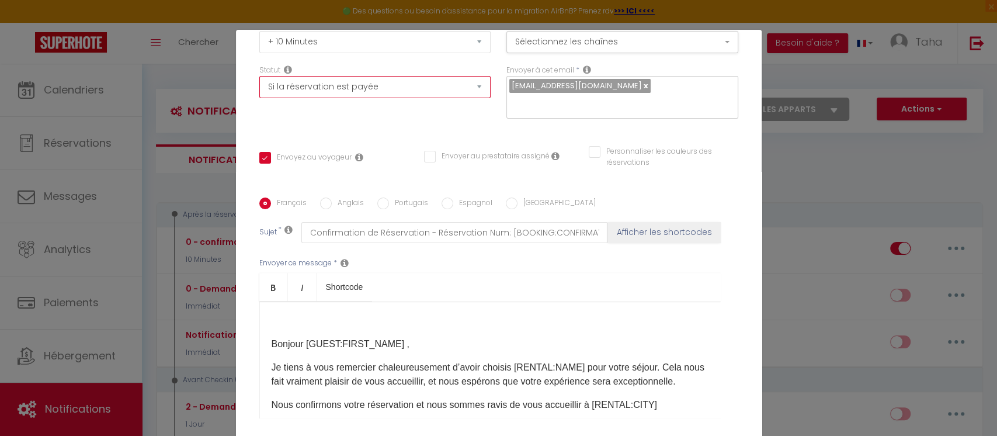
scroll to position [232, 0]
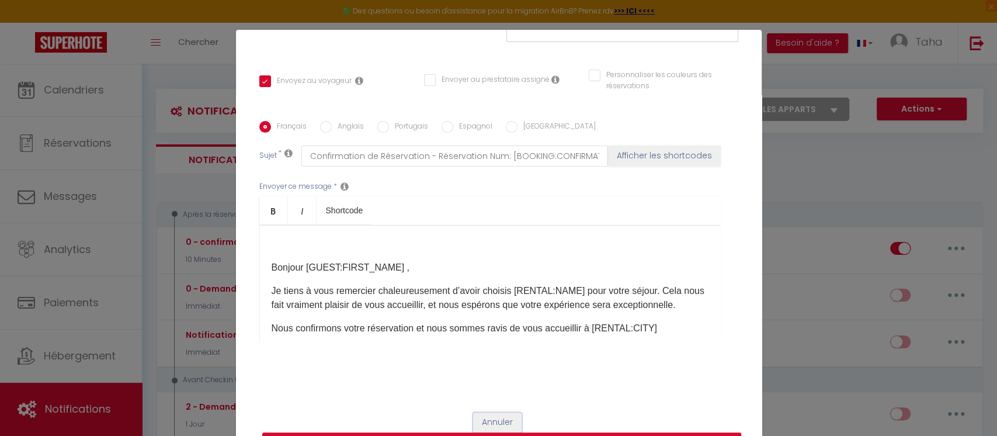
click at [493, 424] on button "Annuler" at bounding box center [497, 423] width 48 height 20
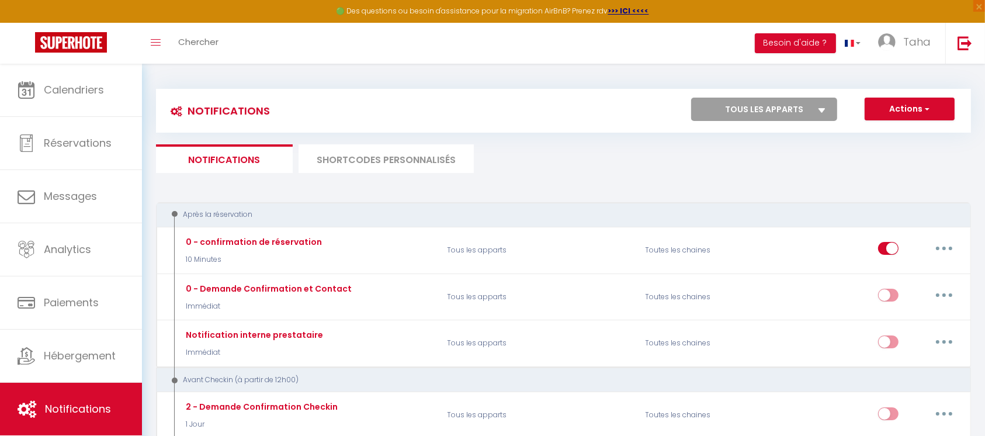
click at [602, 91] on div "Notifications Actions Nouvelle Notification Exporter Importer Tous les apparts …" at bounding box center [563, 111] width 815 height 44
click at [801, 44] on button "Besoin d'aide ?" at bounding box center [795, 43] width 81 height 20
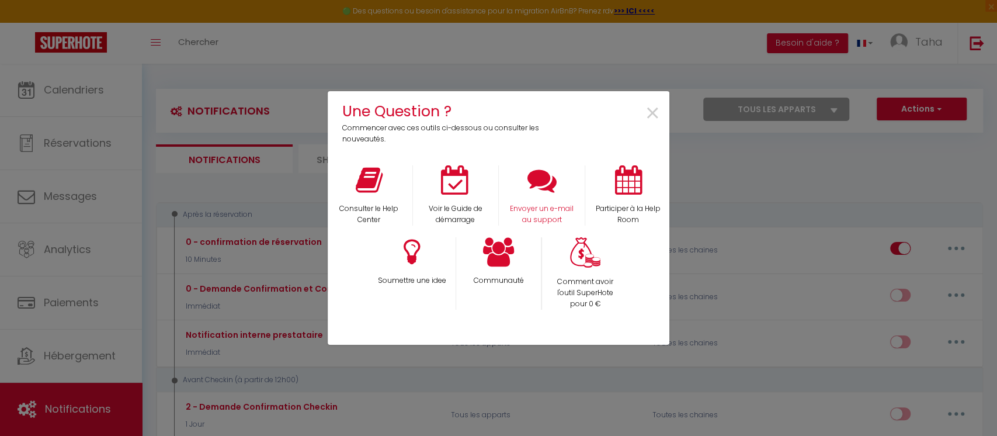
click at [543, 200] on div "Envoyer un e-mail au support" at bounding box center [542, 195] width 86 height 60
click at [551, 205] on p "Envoyer un e-mail au support" at bounding box center [542, 214] width 71 height 22
click at [592, 283] on p "Comment avoir l'outil SuperHote pour 0 €" at bounding box center [585, 292] width 71 height 33
